Goal: Download file/media

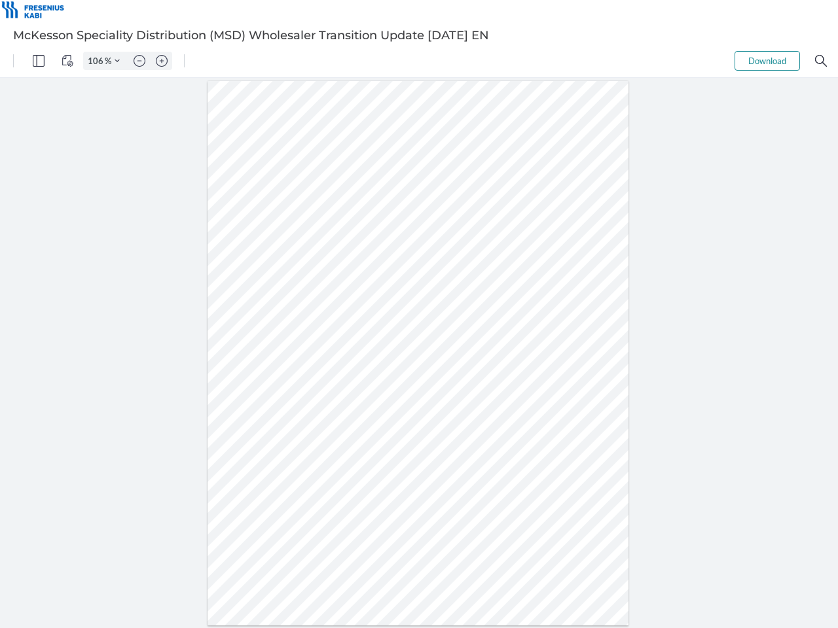
click at [39, 61] on img "Panel" at bounding box center [39, 61] width 12 height 12
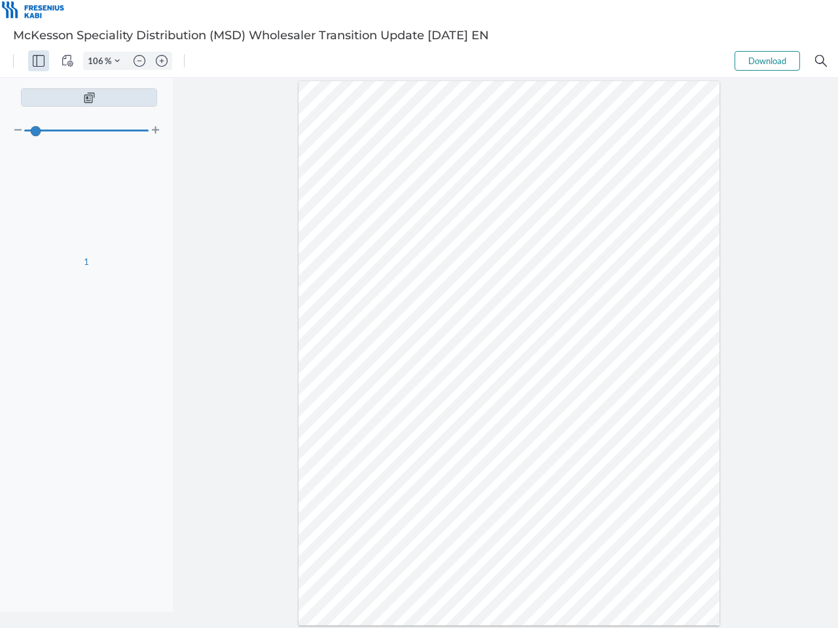
click at [67, 61] on img "View Controls" at bounding box center [68, 61] width 12 height 12
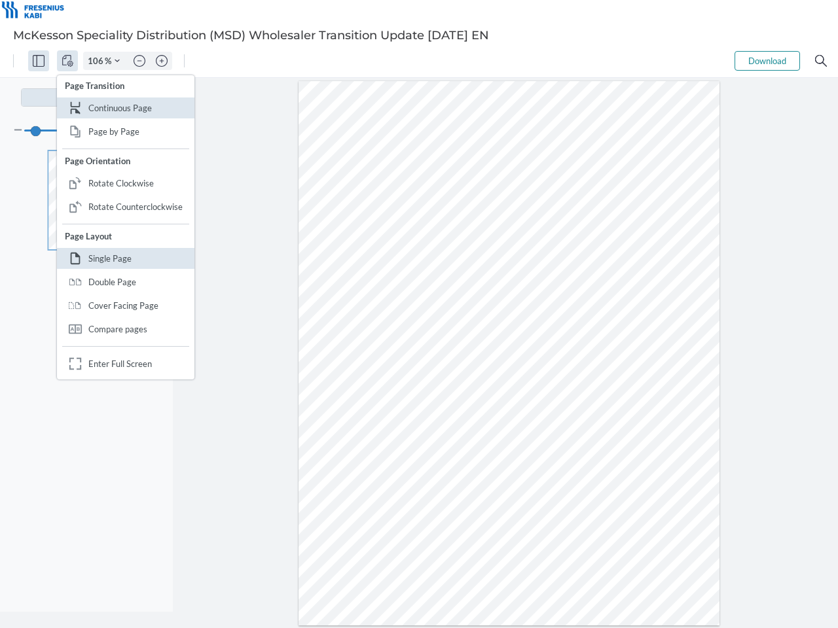
click at [98, 61] on input "106" at bounding box center [94, 61] width 21 height 12
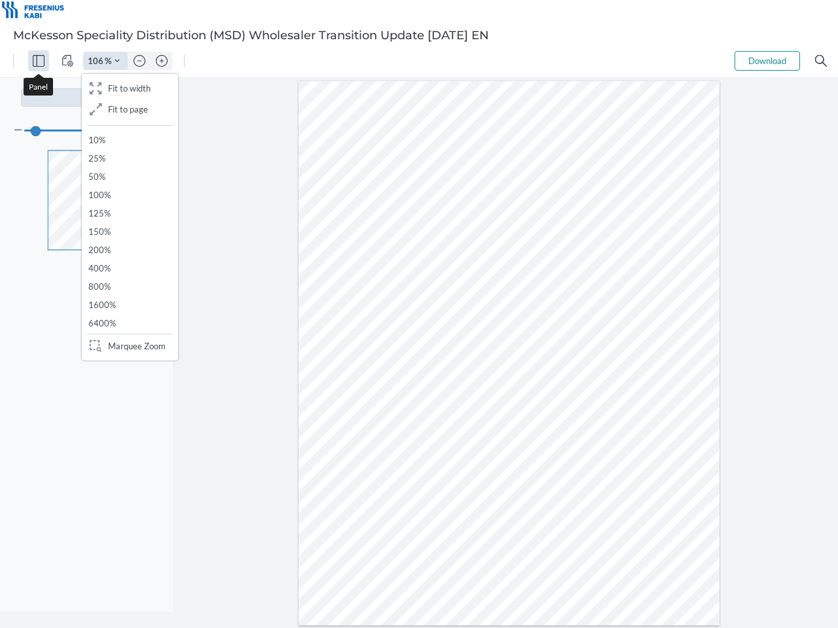
click at [117, 61] on img "Zoom Controls" at bounding box center [117, 60] width 5 height 5
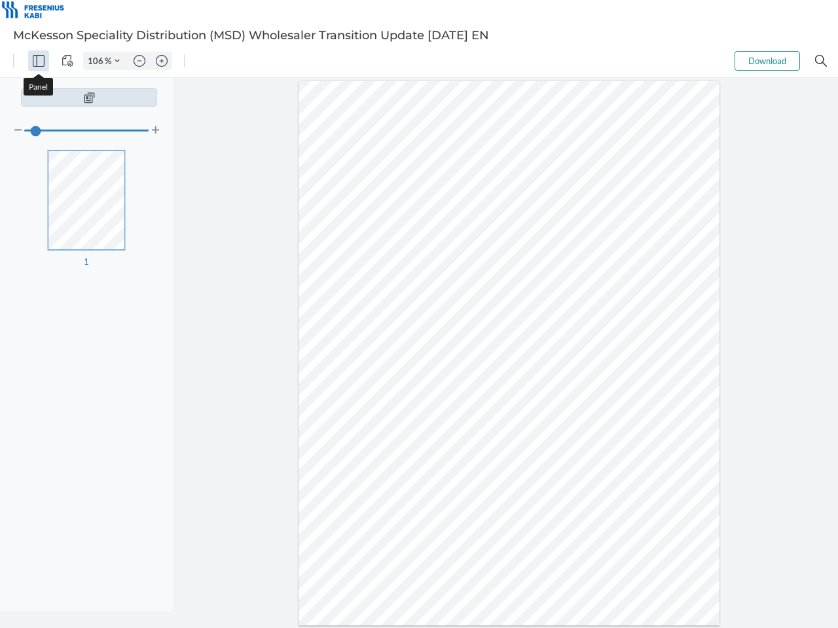
click at [139, 61] on img "Zoom out" at bounding box center [140, 61] width 12 height 12
click at [162, 61] on img "Zoom in" at bounding box center [162, 61] width 12 height 12
type input "106"
click at [767, 61] on button "Download" at bounding box center [766, 61] width 65 height 20
click at [821, 61] on img "Search" at bounding box center [821, 61] width 12 height 12
